Goal: Find specific page/section: Find specific page/section

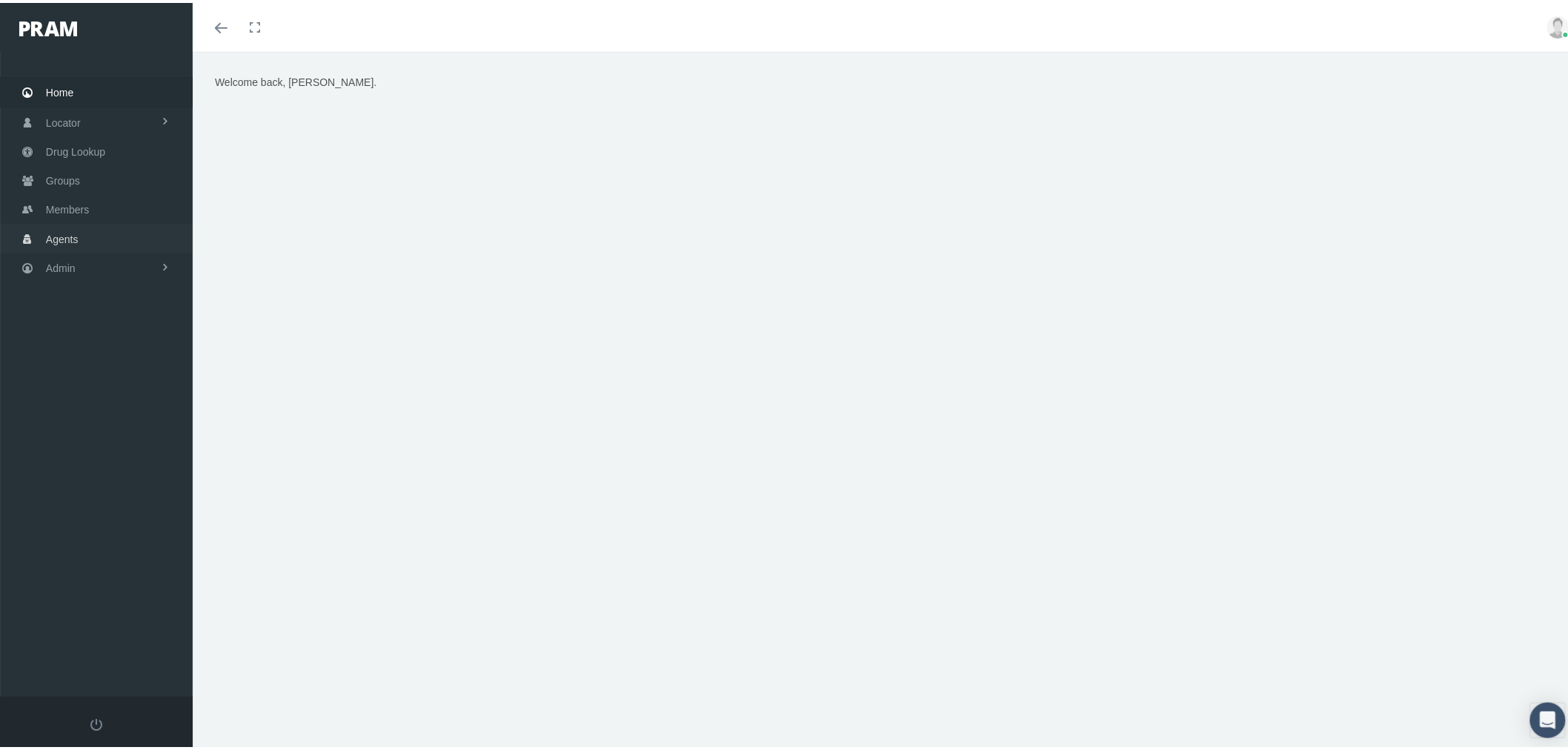
click at [105, 228] on link "Agents" at bounding box center [96, 235] width 193 height 29
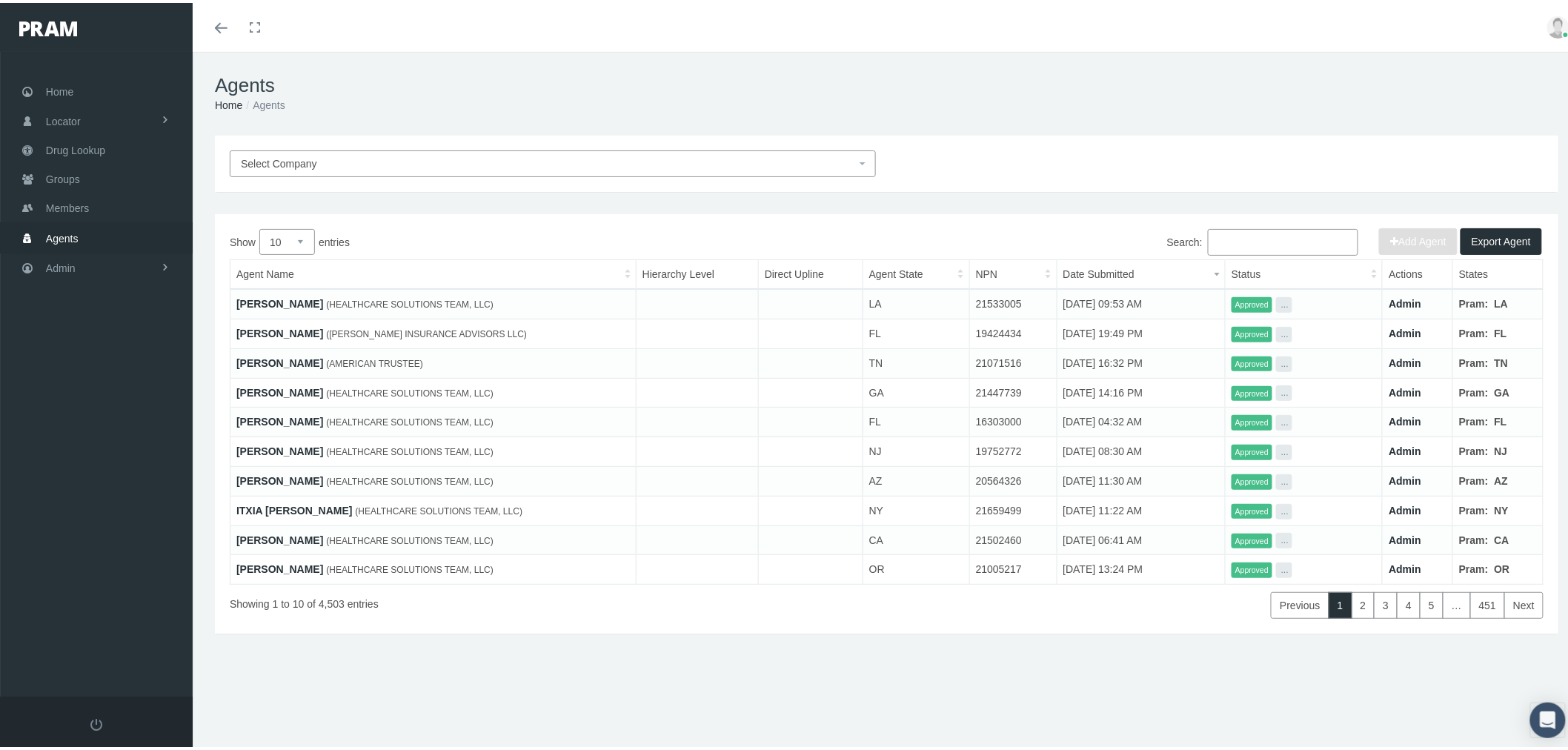
click at [277, 389] on link "LINDA CARTER" at bounding box center [279, 389] width 87 height 12
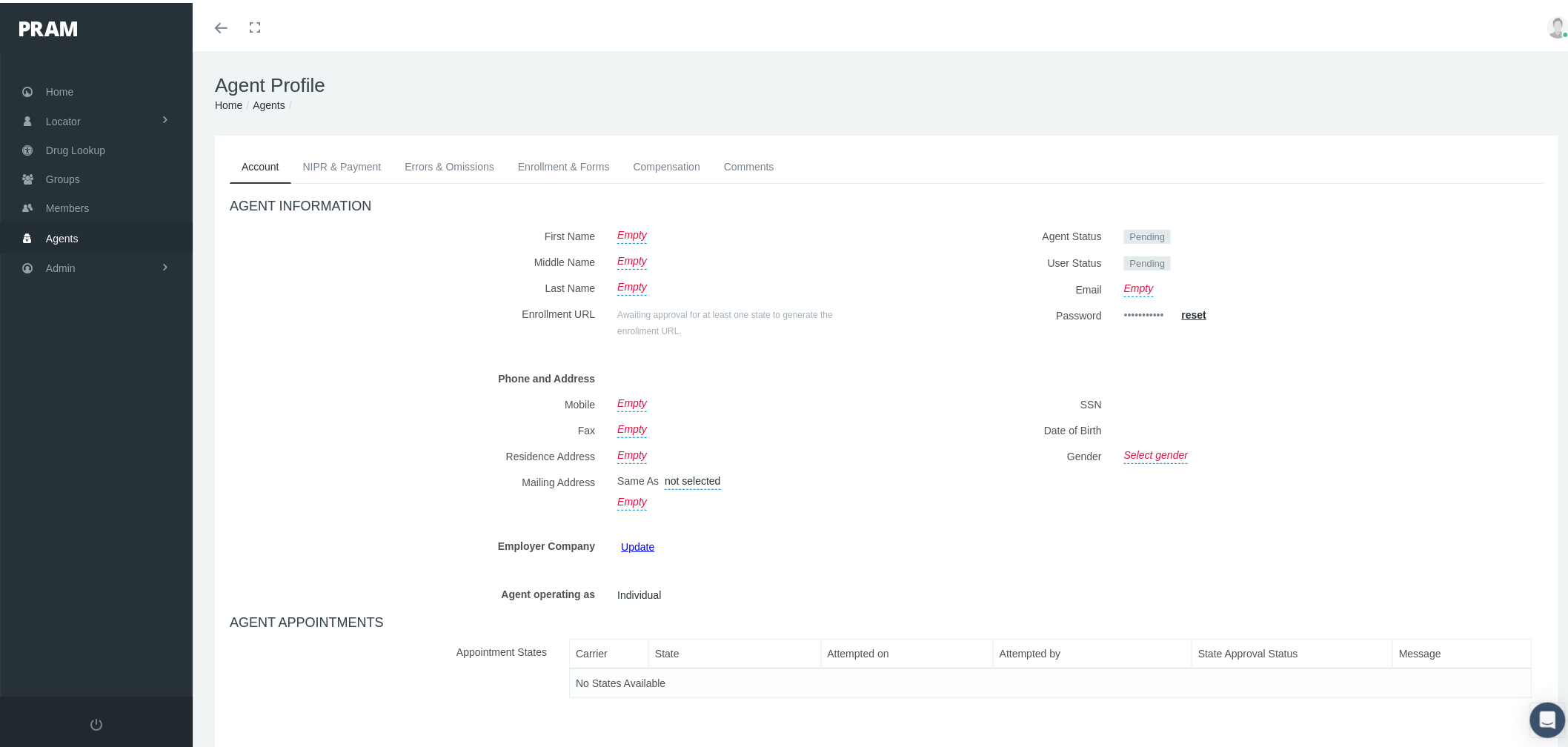
click at [101, 233] on link "Agents" at bounding box center [96, 234] width 193 height 29
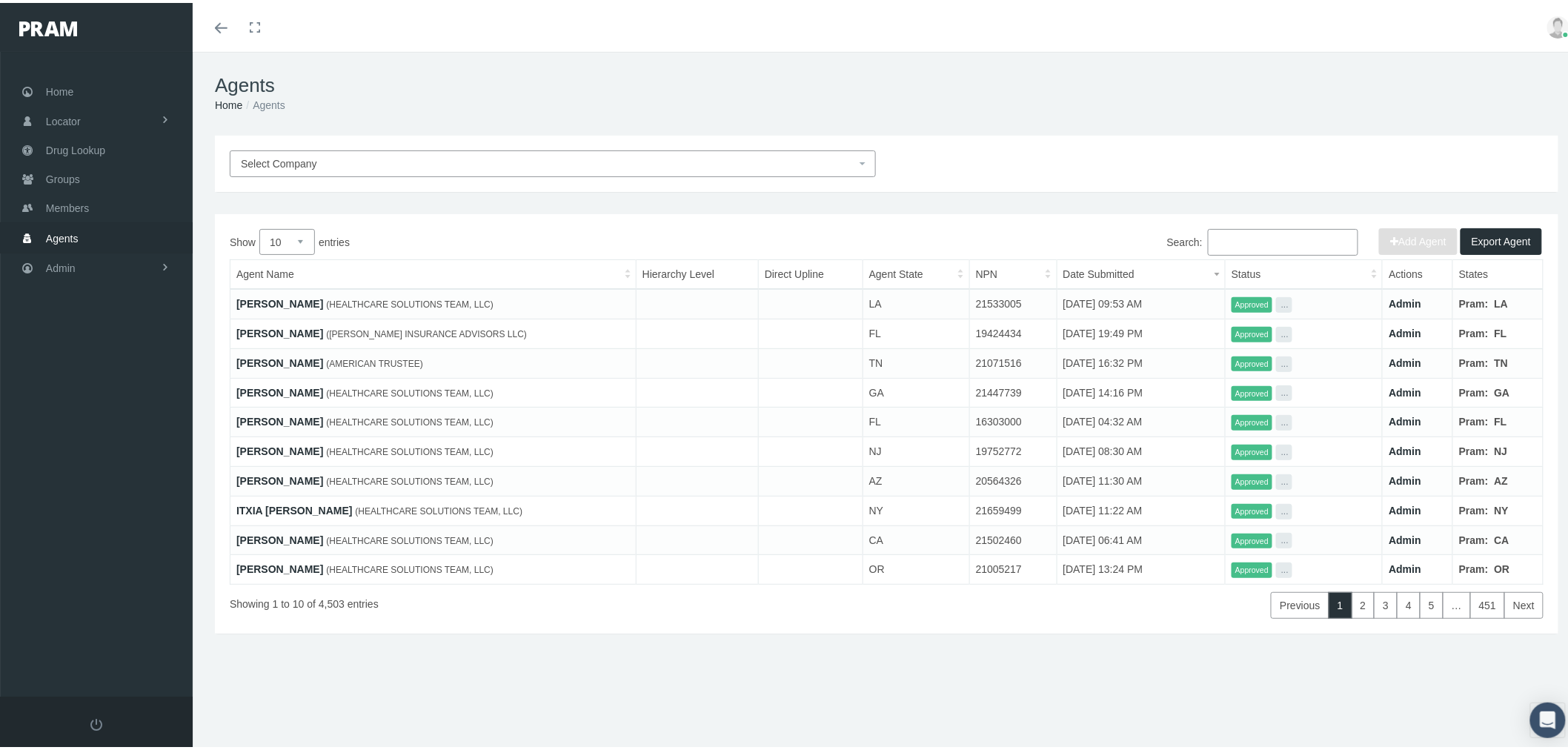
click at [1290, 237] on input "Search:" at bounding box center [1283, 239] width 150 height 27
paste input "ESCHER"
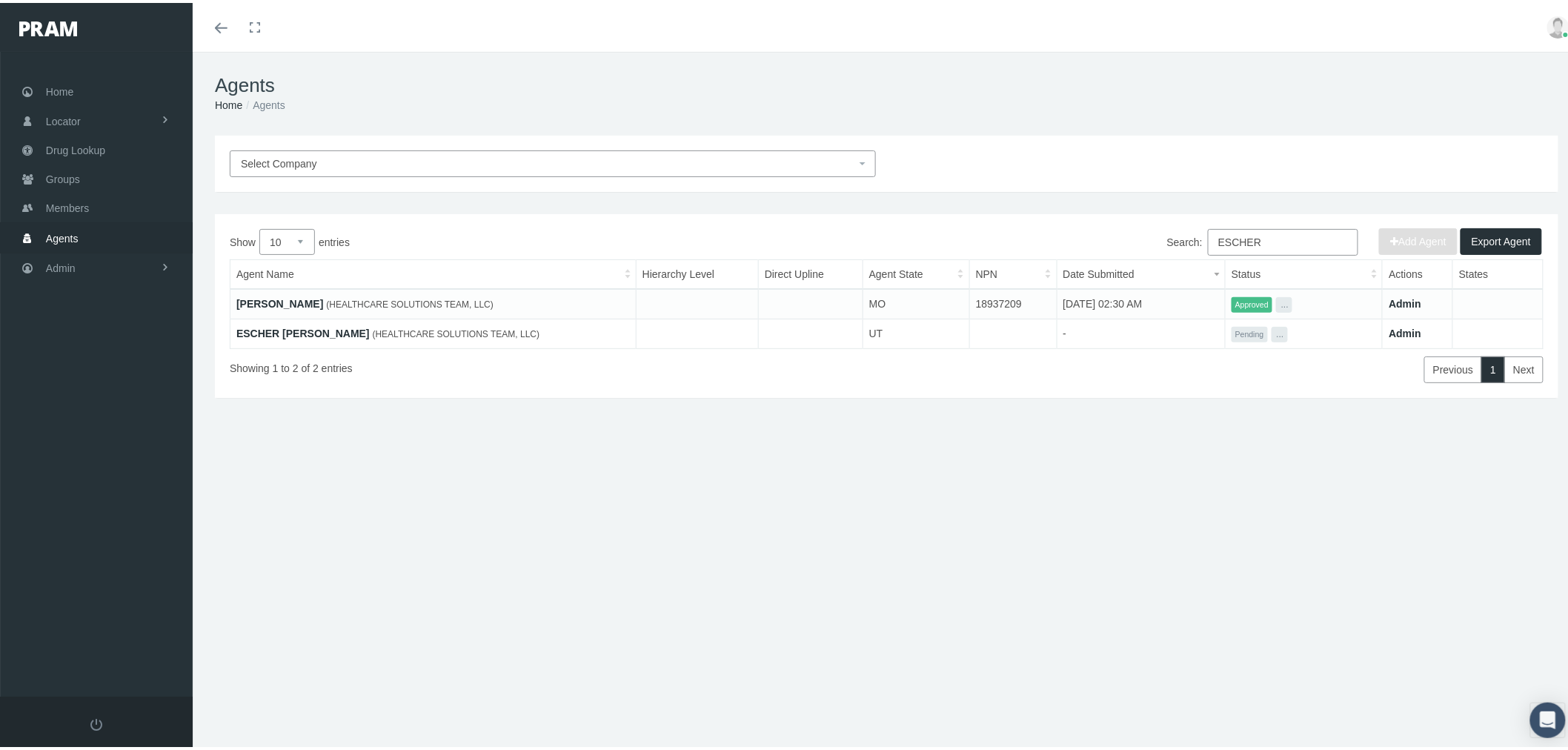
type input "ESCHER"
click at [271, 330] on link "ESCHER HUFF" at bounding box center [303, 330] width 133 height 12
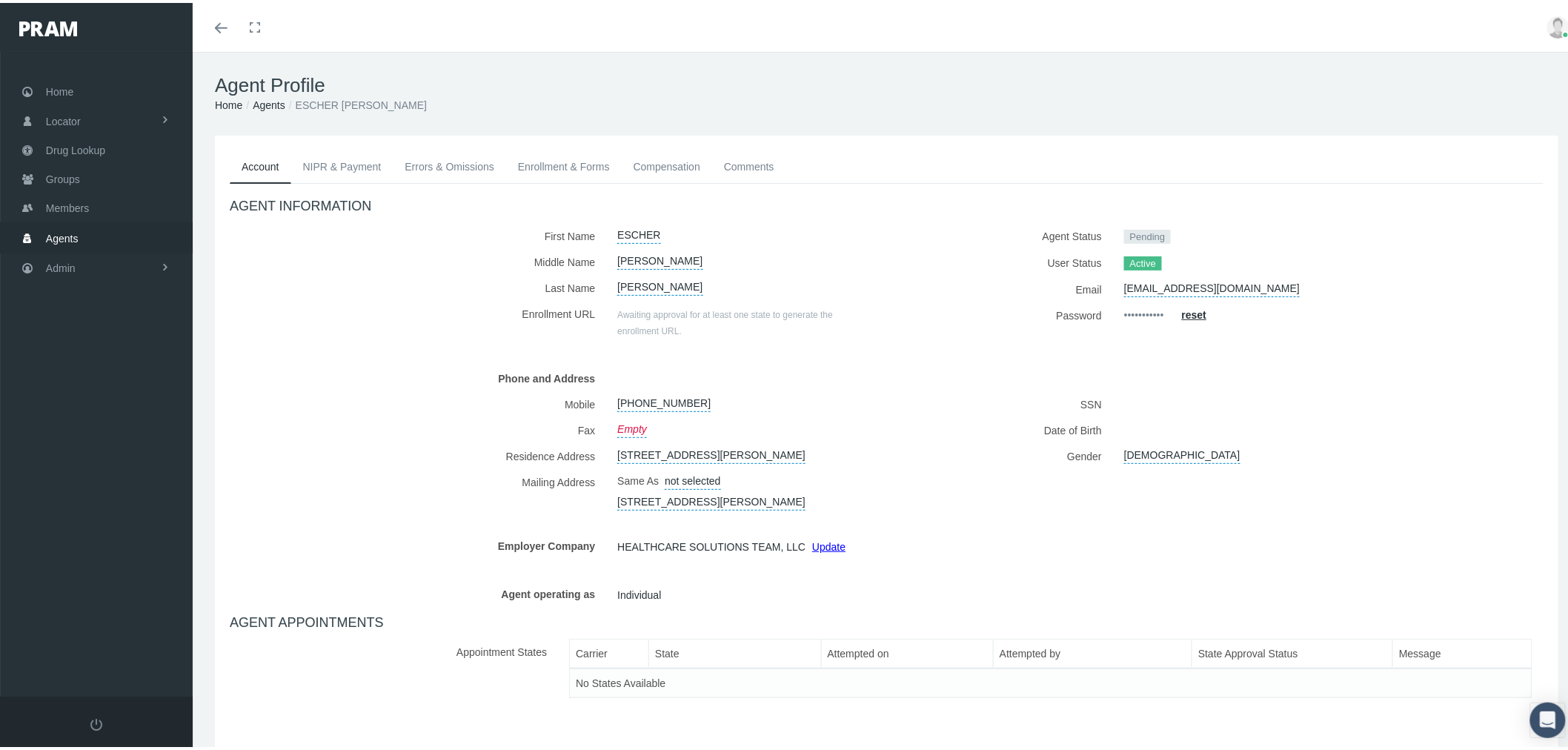
click at [858, 143] on div "Account NIPR & Payment Errors & Omissions Enrollment & Forms Compensation Comme…" at bounding box center [887, 442] width 1344 height 619
click at [334, 158] on link "NIPR & Payment" at bounding box center [341, 163] width 102 height 33
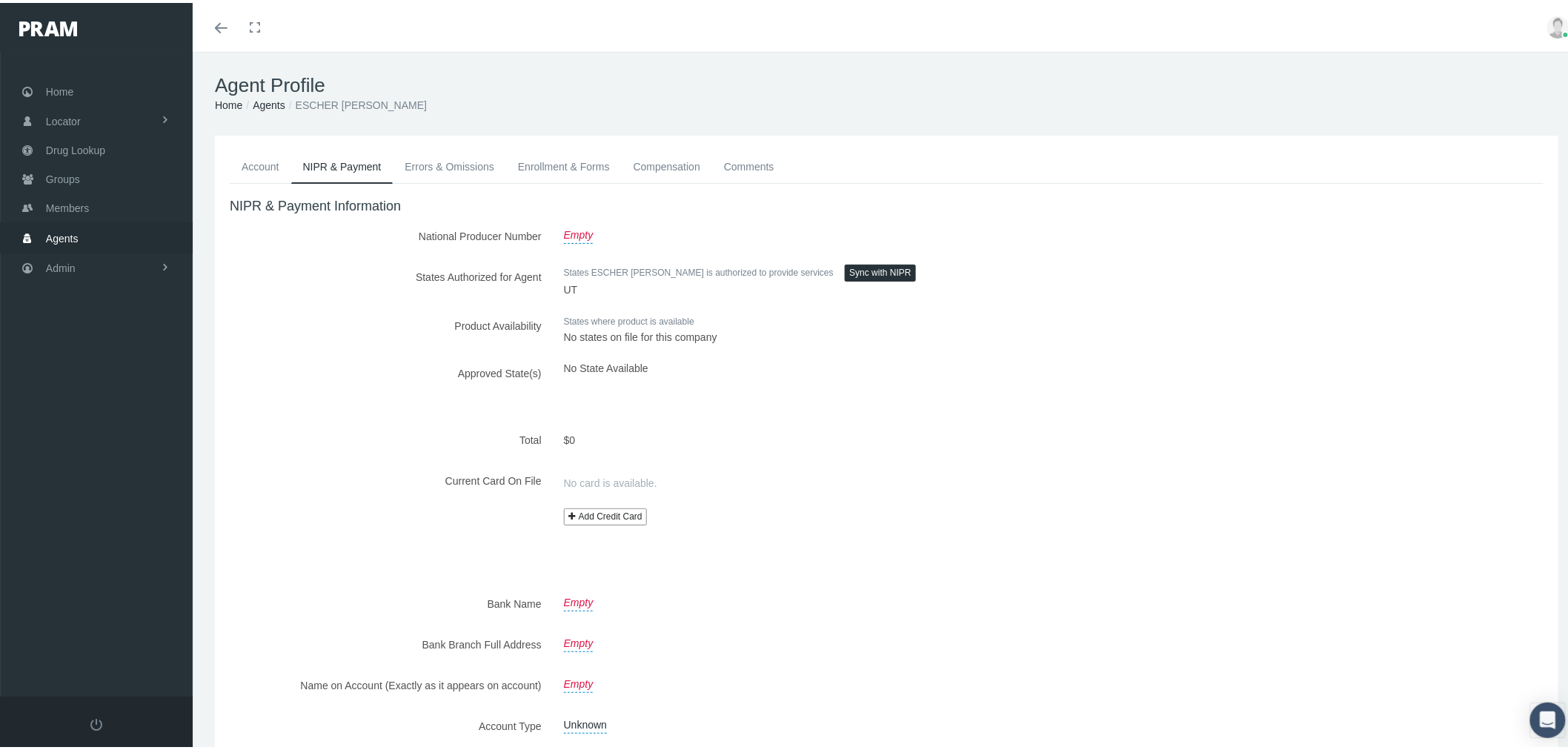
click at [241, 168] on link "Account" at bounding box center [260, 163] width 62 height 33
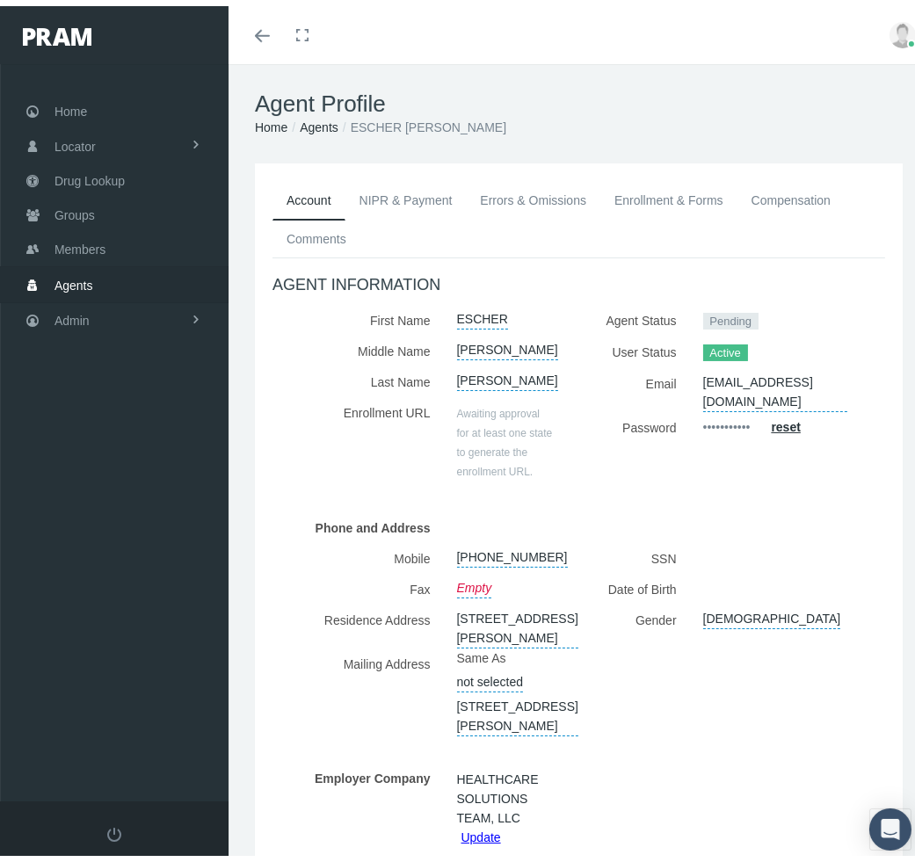
click at [643, 186] on link "Enrollment & Forms" at bounding box center [668, 194] width 137 height 39
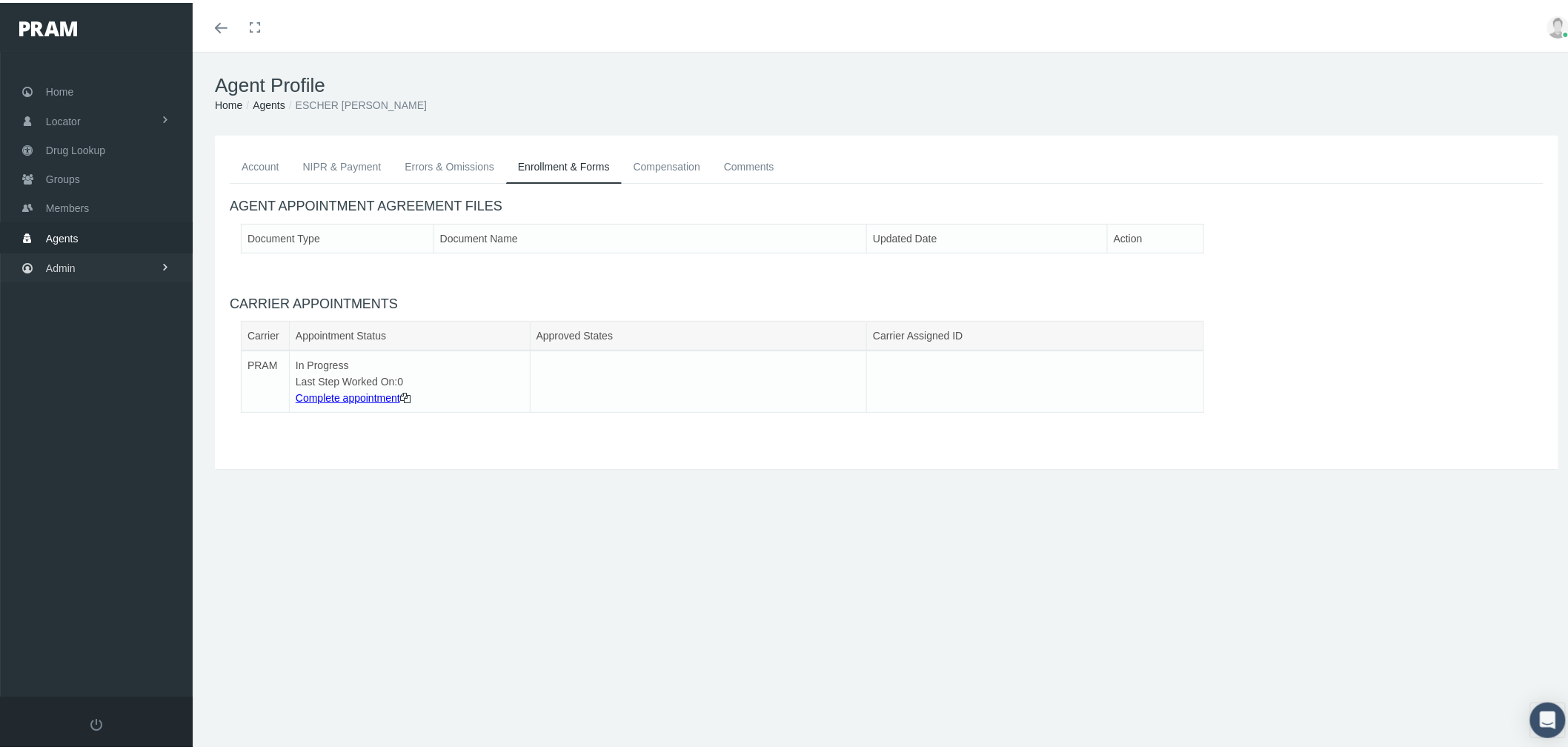
click at [127, 262] on link "Admin" at bounding box center [96, 265] width 193 height 29
click at [126, 292] on link "Security" at bounding box center [96, 297] width 193 height 26
click at [115, 374] on link "User Lookup" at bounding box center [96, 378] width 193 height 26
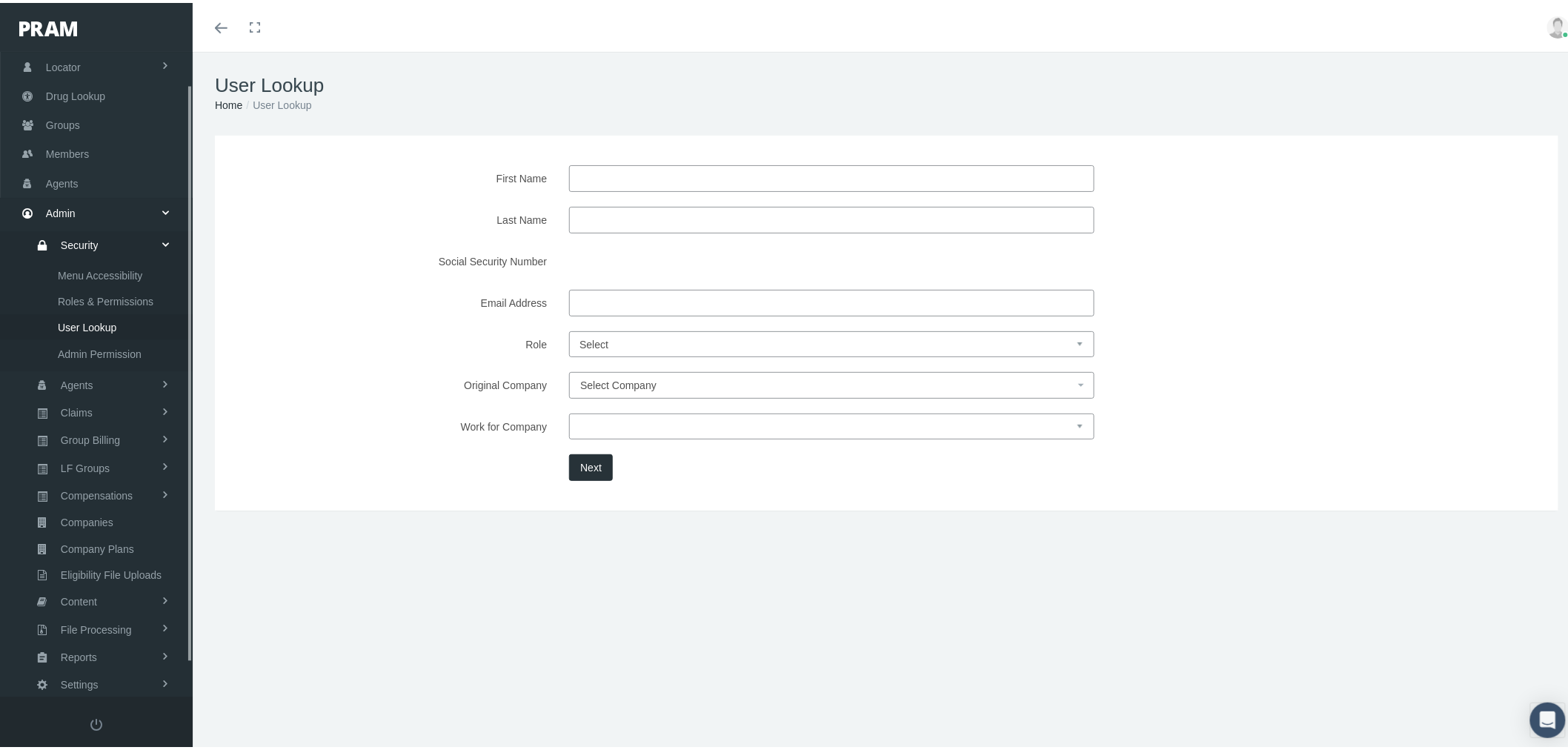
scroll to position [72, 0]
click at [642, 212] on input "Last Name" at bounding box center [831, 217] width 525 height 27
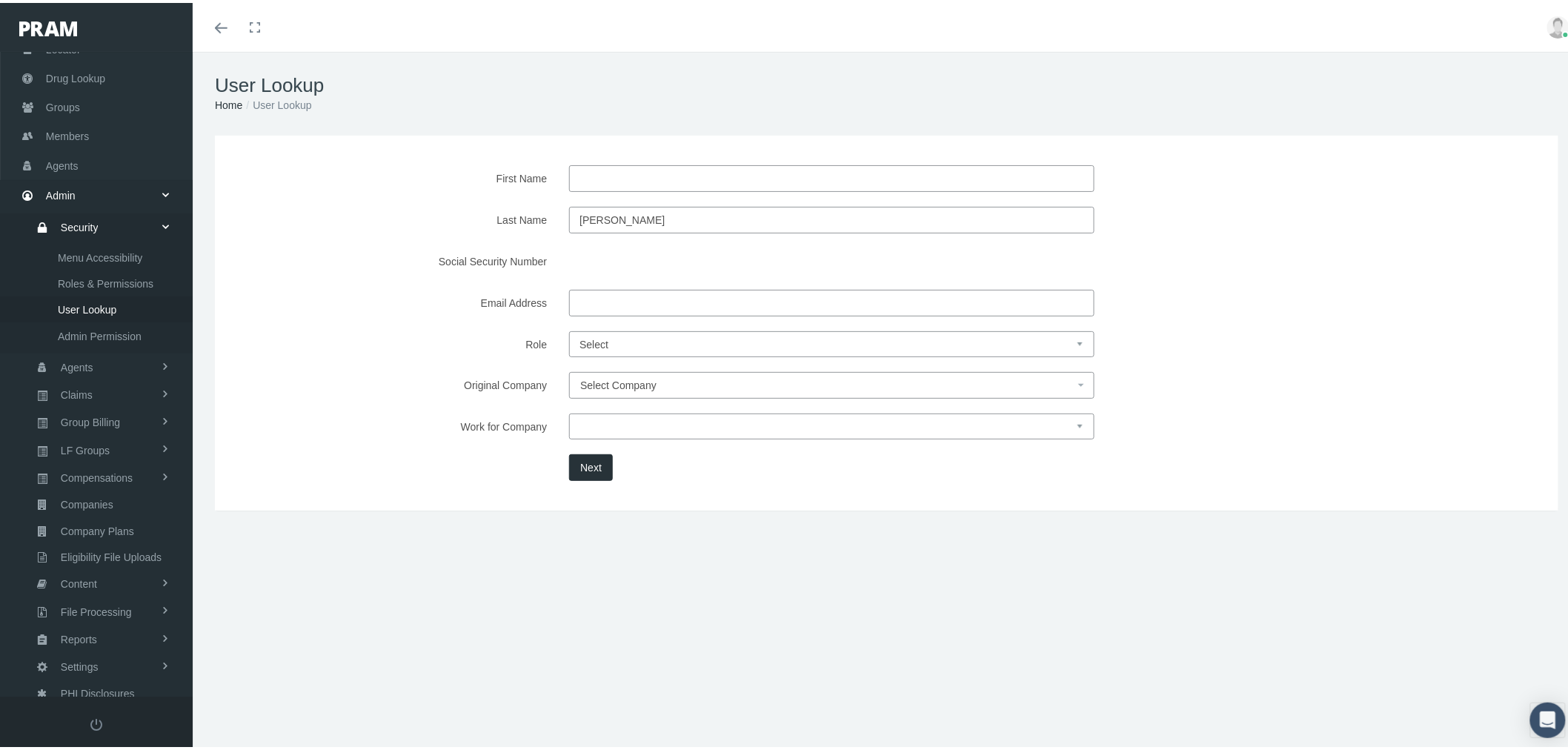
type input "goodwin"
click at [587, 463] on button "Next" at bounding box center [591, 464] width 44 height 27
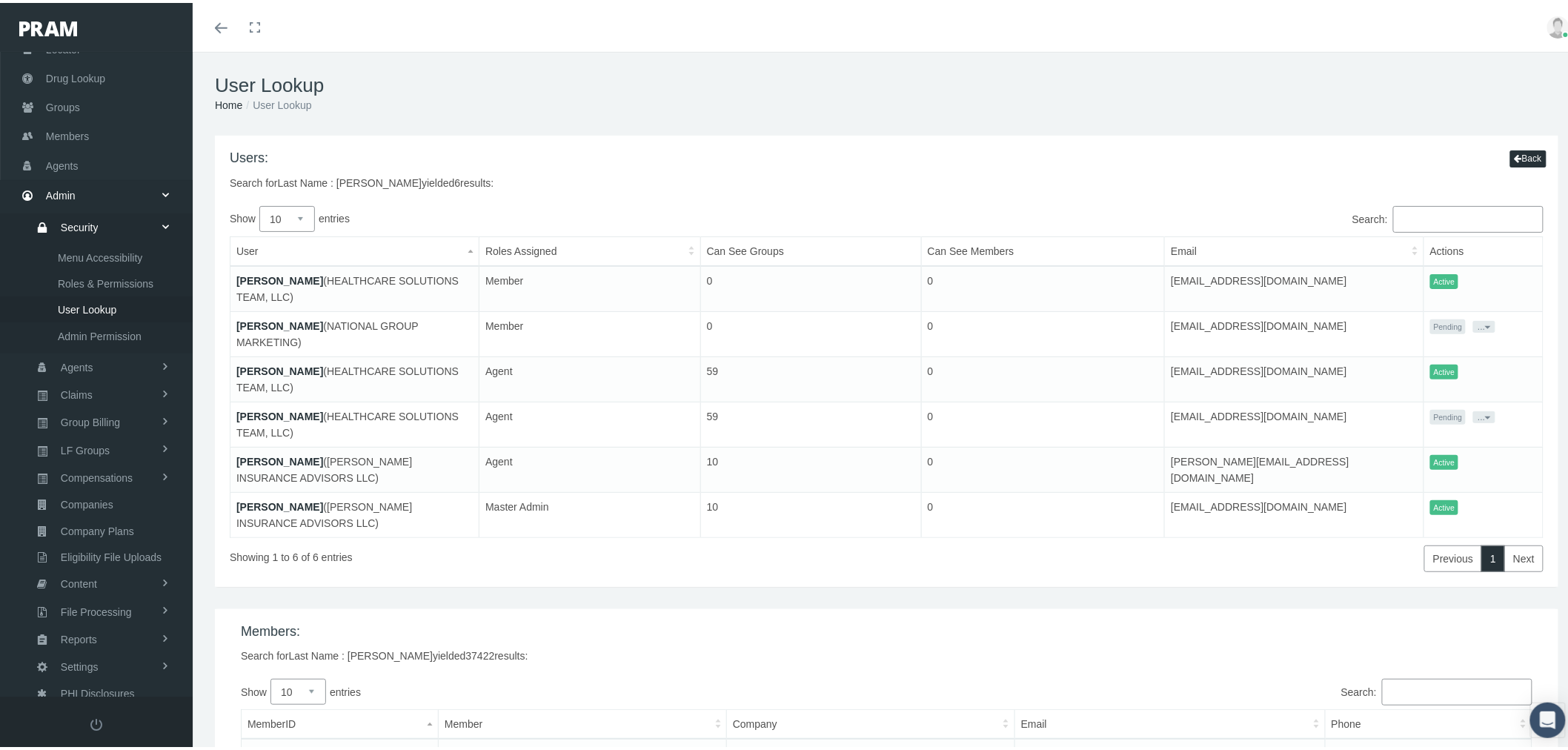
click at [264, 498] on link "[PERSON_NAME]" at bounding box center [279, 504] width 87 height 12
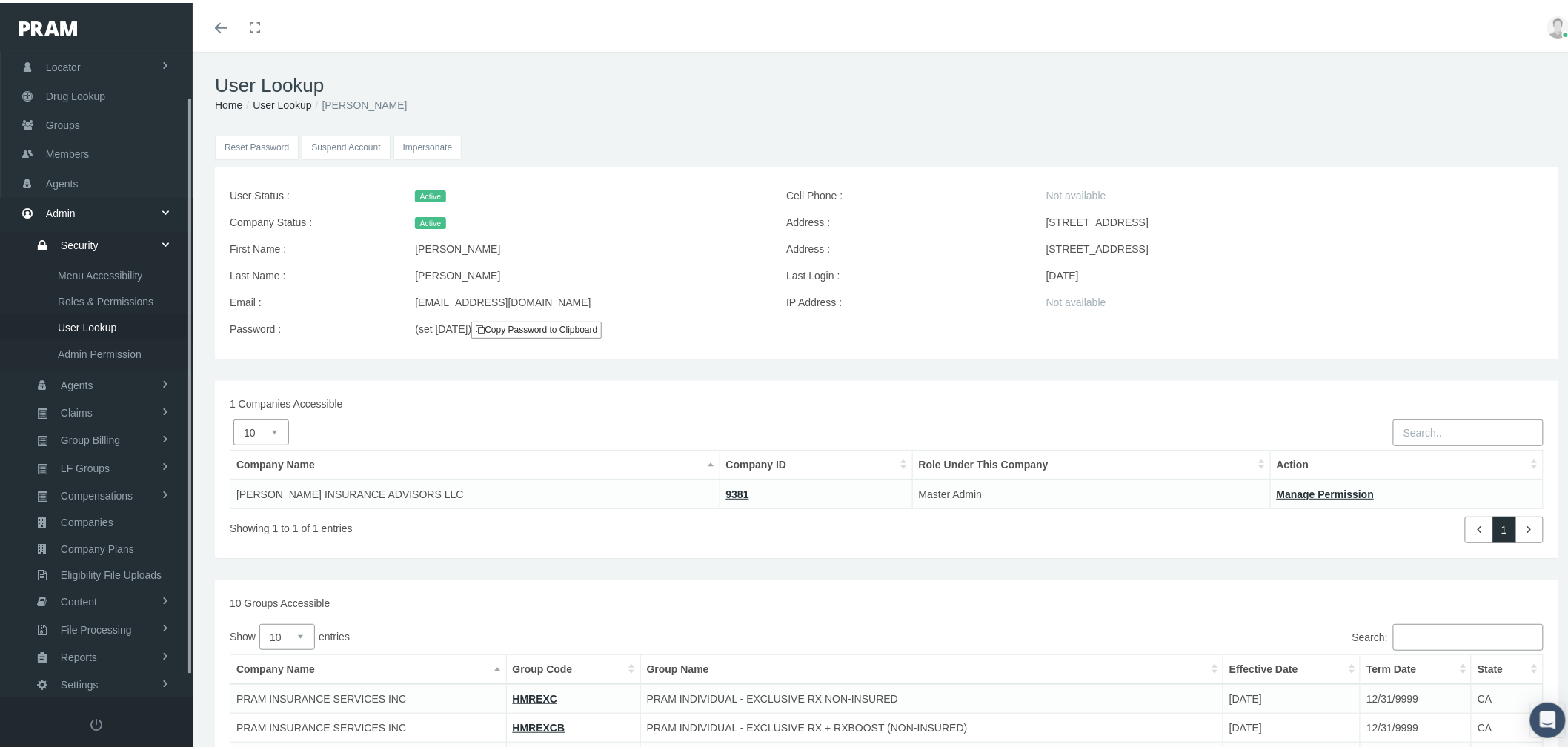
scroll to position [72, 0]
click at [431, 143] on input "Impersonate" at bounding box center [428, 144] width 69 height 24
